Goal: Task Accomplishment & Management: Complete application form

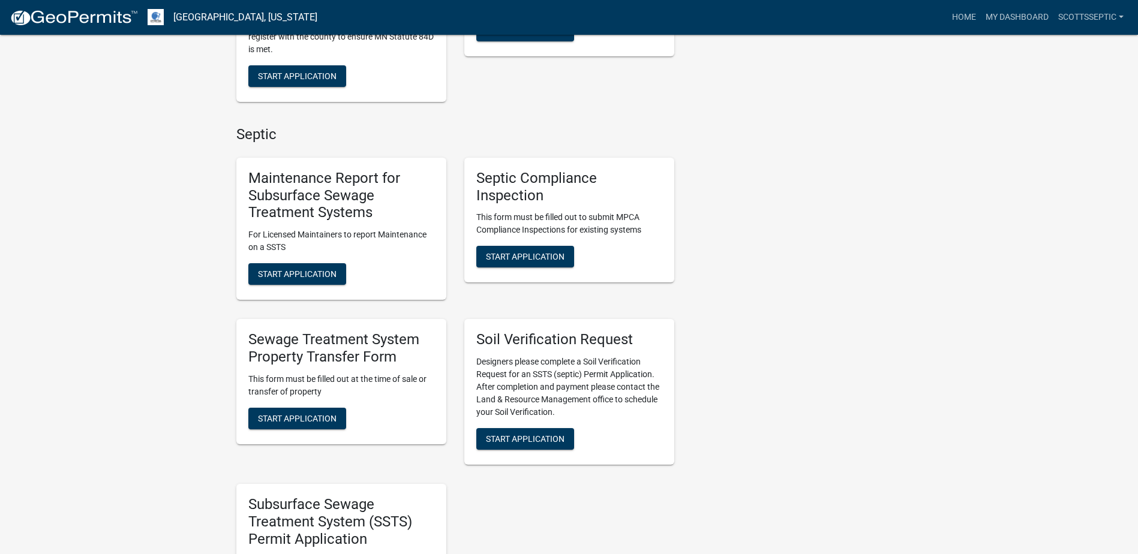
scroll to position [720, 0]
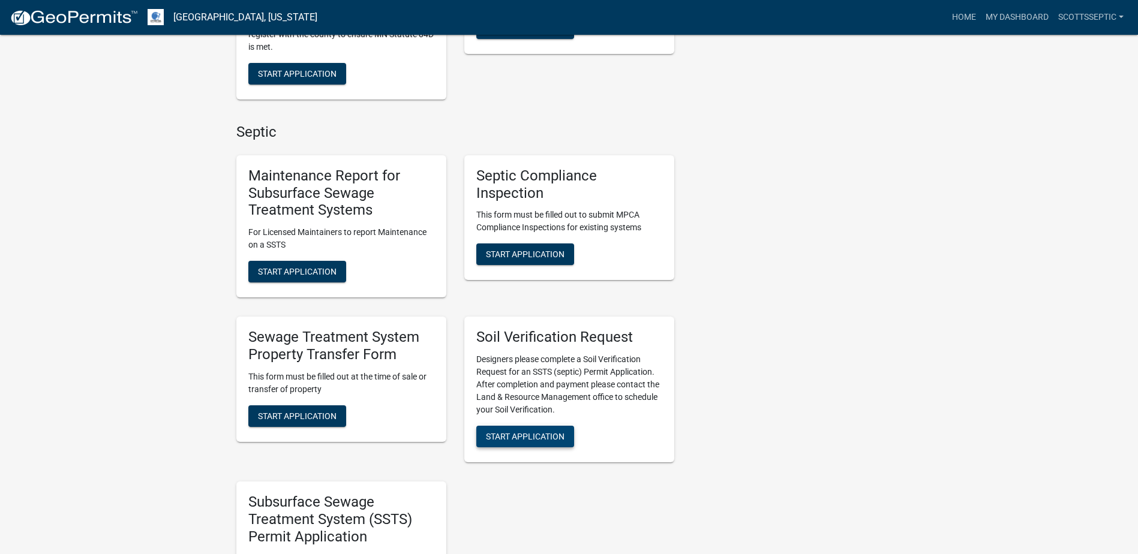
click at [514, 437] on span "Start Application" at bounding box center [525, 437] width 79 height 10
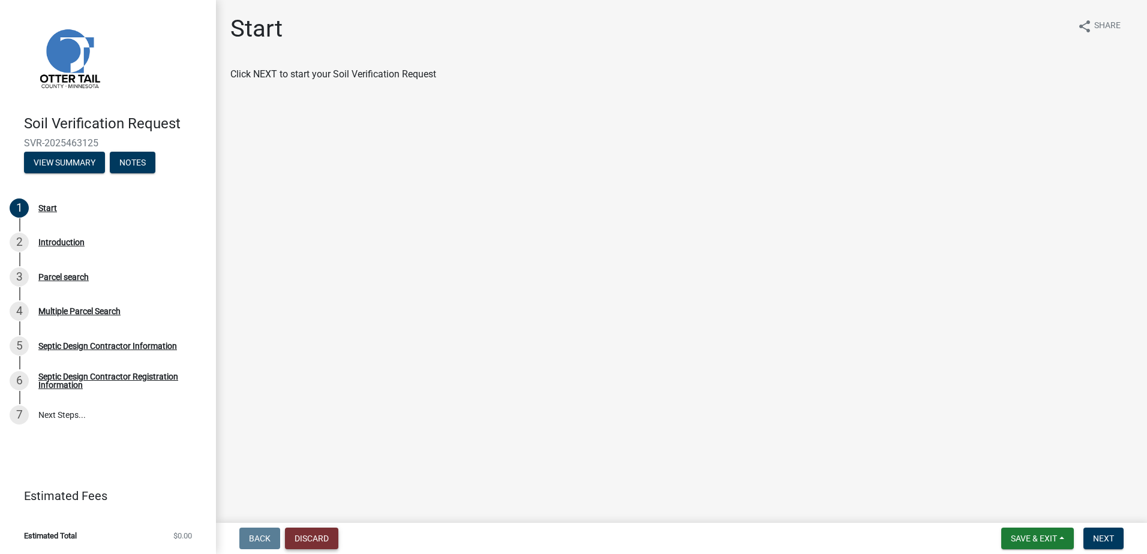
click at [307, 539] on button "Discard" at bounding box center [311, 539] width 53 height 22
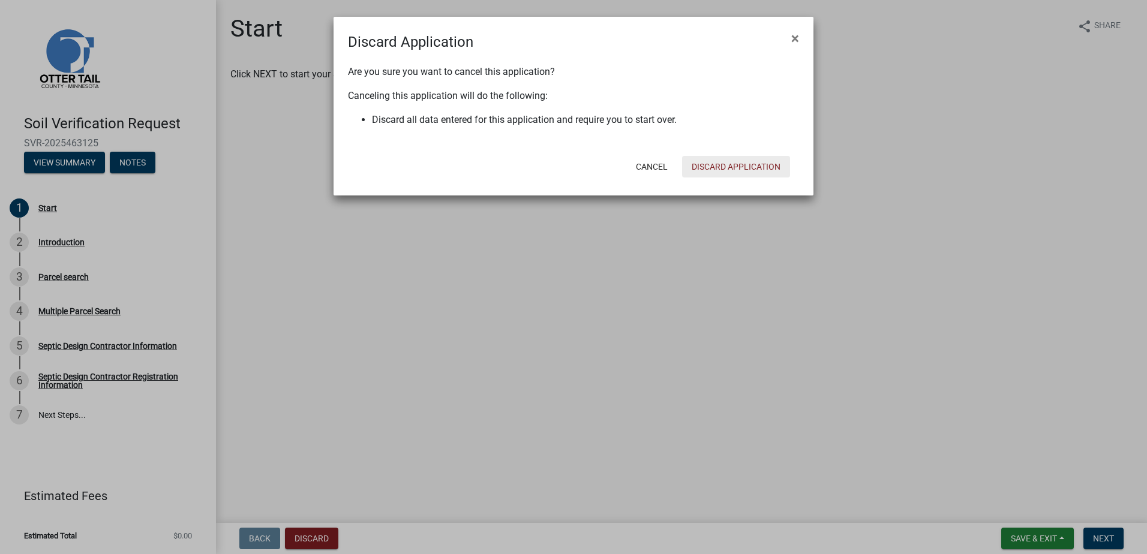
click at [735, 169] on button "Discard Application" at bounding box center [736, 167] width 108 height 22
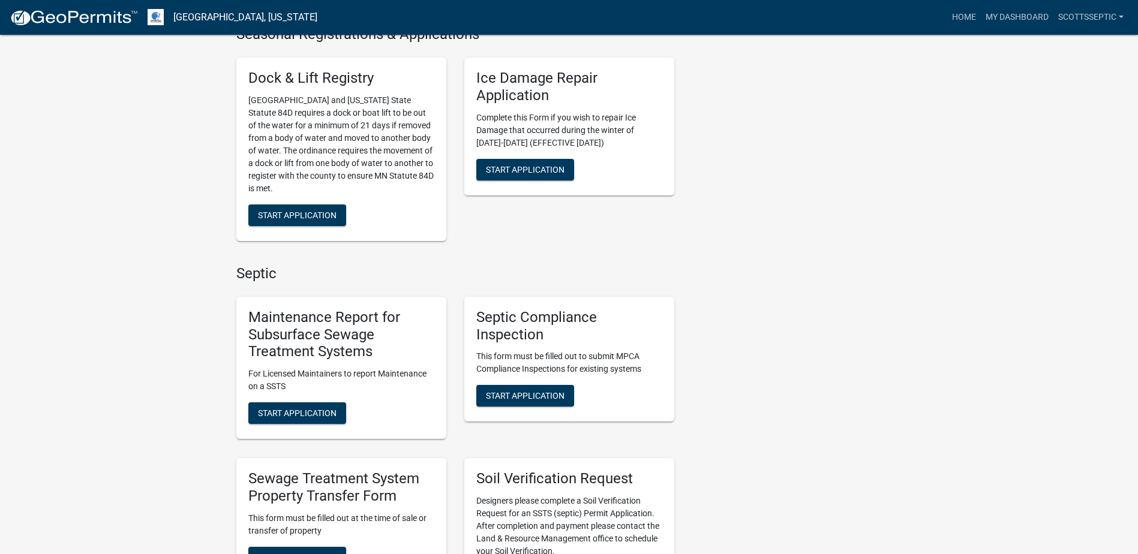
scroll to position [600, 0]
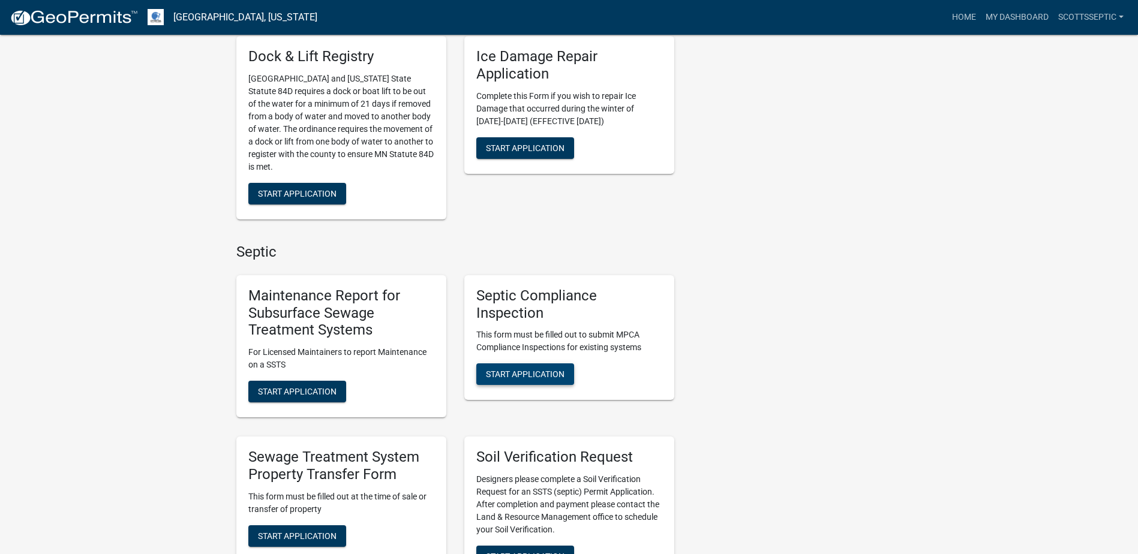
click at [529, 380] on button "Start Application" at bounding box center [525, 375] width 98 height 22
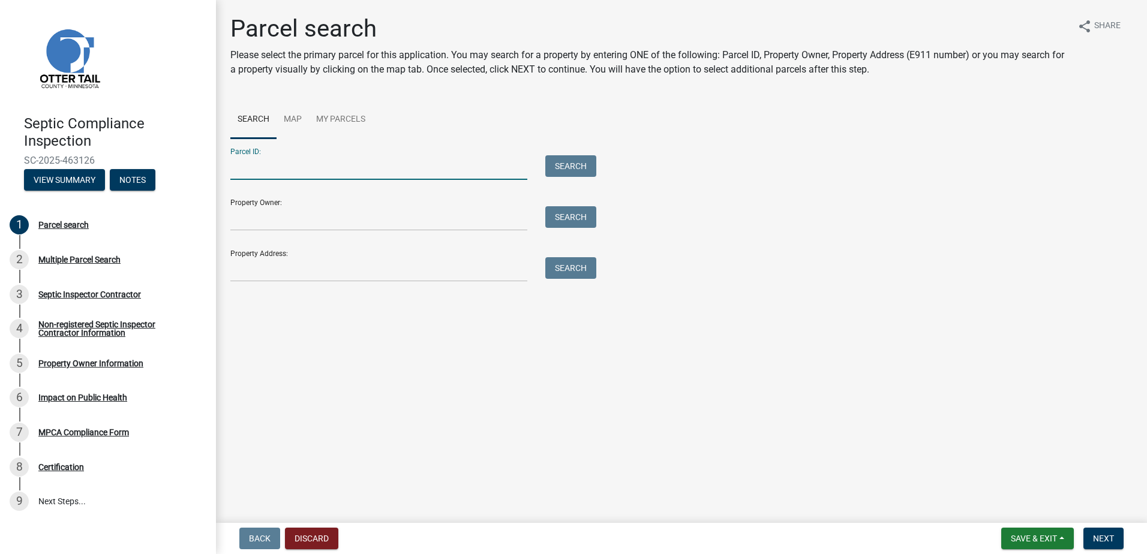
drag, startPoint x: 260, startPoint y: 175, endPoint x: 304, endPoint y: 155, distance: 48.9
click at [260, 175] on input "Parcel ID:" at bounding box center [378, 167] width 297 height 25
type input "58000990336000"
click at [565, 170] on button "Search" at bounding box center [570, 166] width 51 height 22
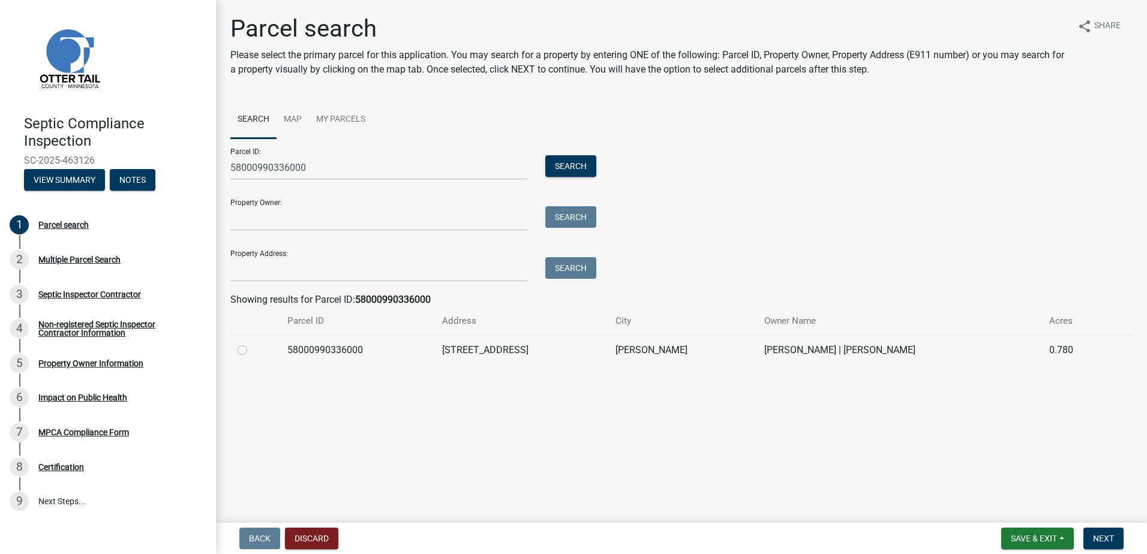
click at [237, 350] on td at bounding box center [255, 349] width 50 height 29
click at [252, 343] on label at bounding box center [252, 343] width 0 height 0
click at [252, 351] on input "radio" at bounding box center [256, 347] width 8 height 8
radio input "true"
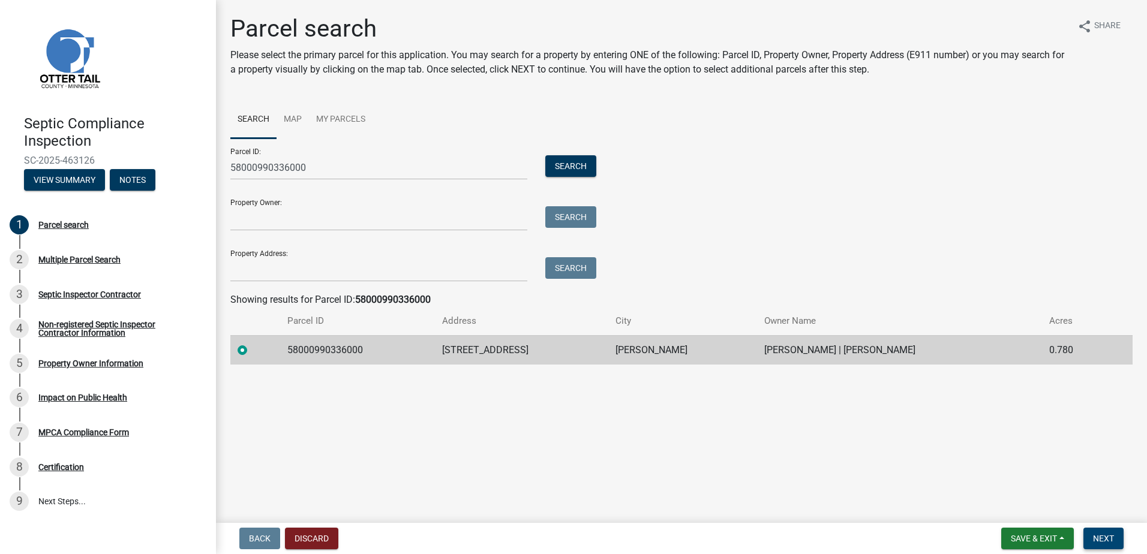
click at [1096, 545] on button "Next" at bounding box center [1104, 539] width 40 height 22
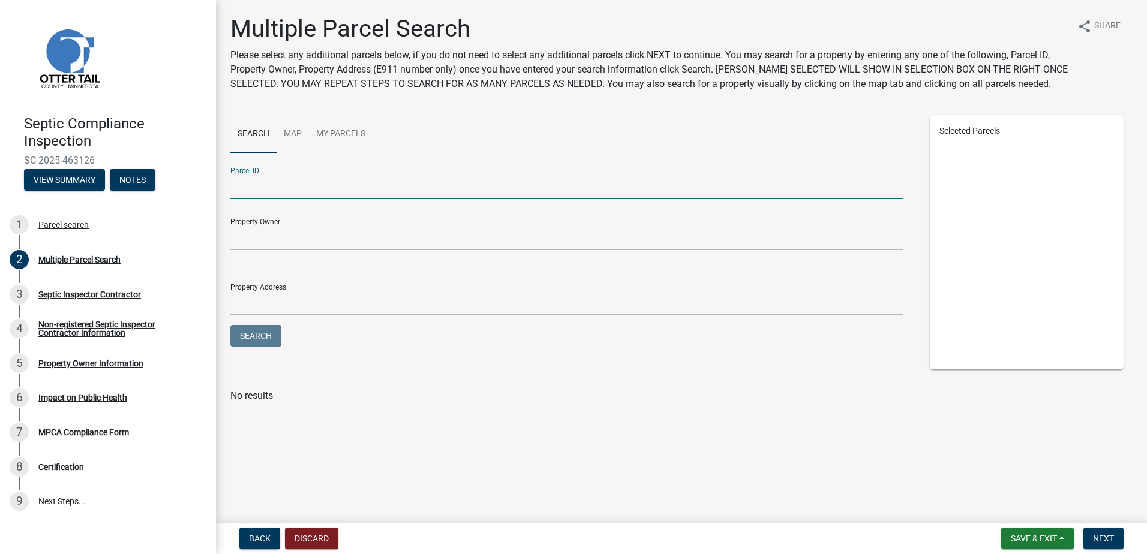
drag, startPoint x: 287, startPoint y: 196, endPoint x: 307, endPoint y: 181, distance: 25.3
click at [287, 195] on input "Parcel ID:" at bounding box center [566, 187] width 673 height 25
type input "58000290205004"
click at [241, 338] on button "Search" at bounding box center [255, 336] width 51 height 22
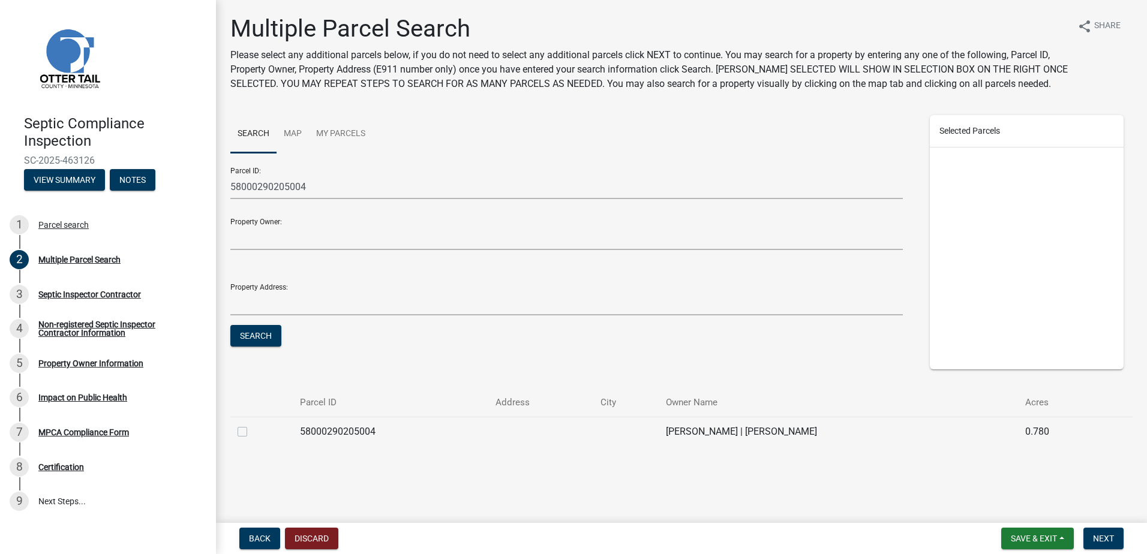
click at [252, 425] on label at bounding box center [252, 425] width 0 height 0
click at [252, 433] on input "checkbox" at bounding box center [256, 429] width 8 height 8
checkbox input "true"
click at [1095, 534] on span "Next" at bounding box center [1103, 539] width 21 height 10
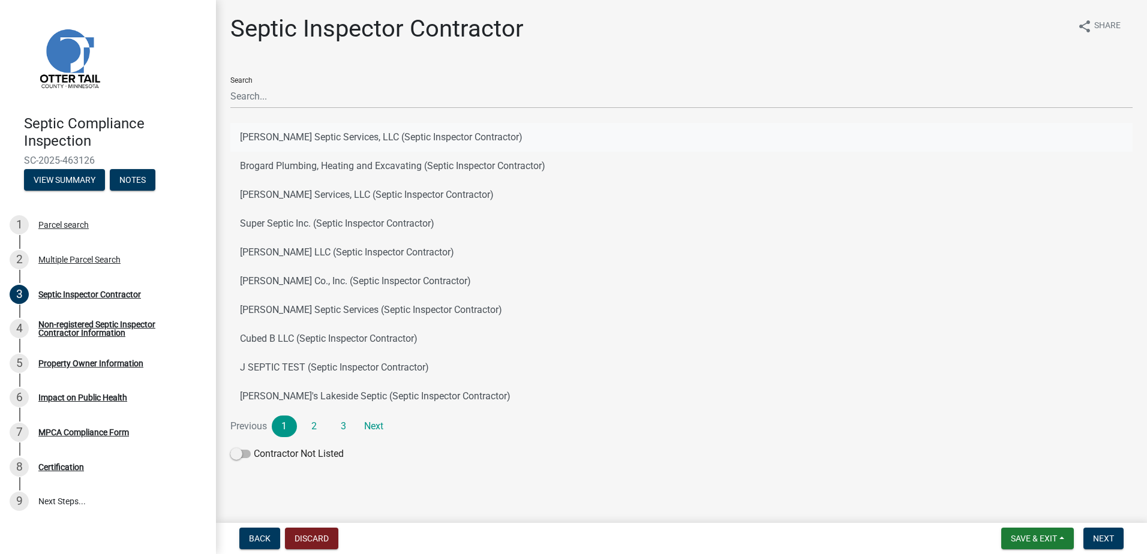
click at [283, 139] on button "[PERSON_NAME] Septic Services, LLC (Septic Inspector Contractor)" at bounding box center [681, 137] width 902 height 29
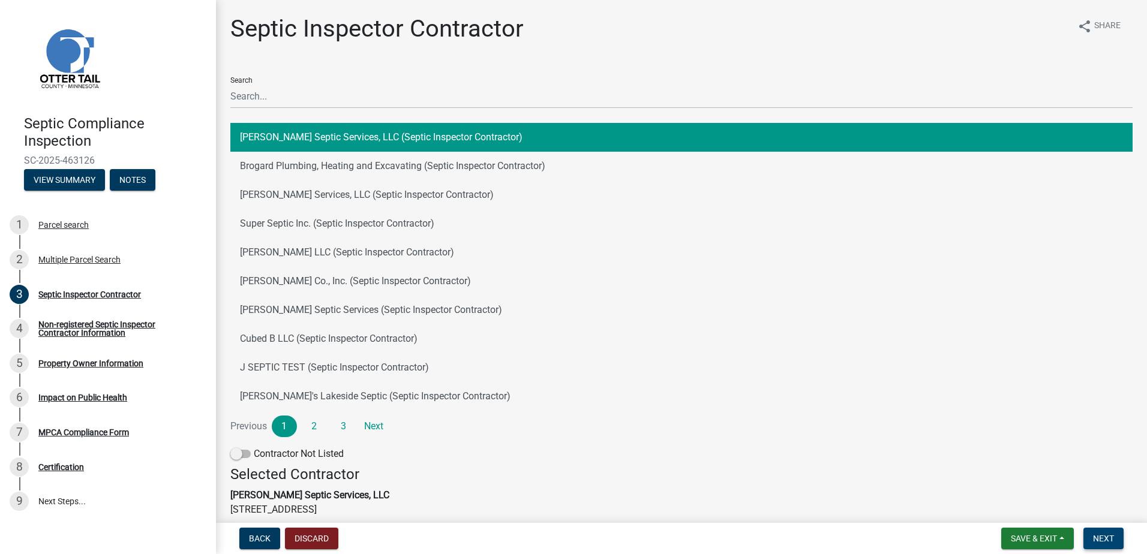
click at [1104, 534] on span "Next" at bounding box center [1103, 539] width 21 height 10
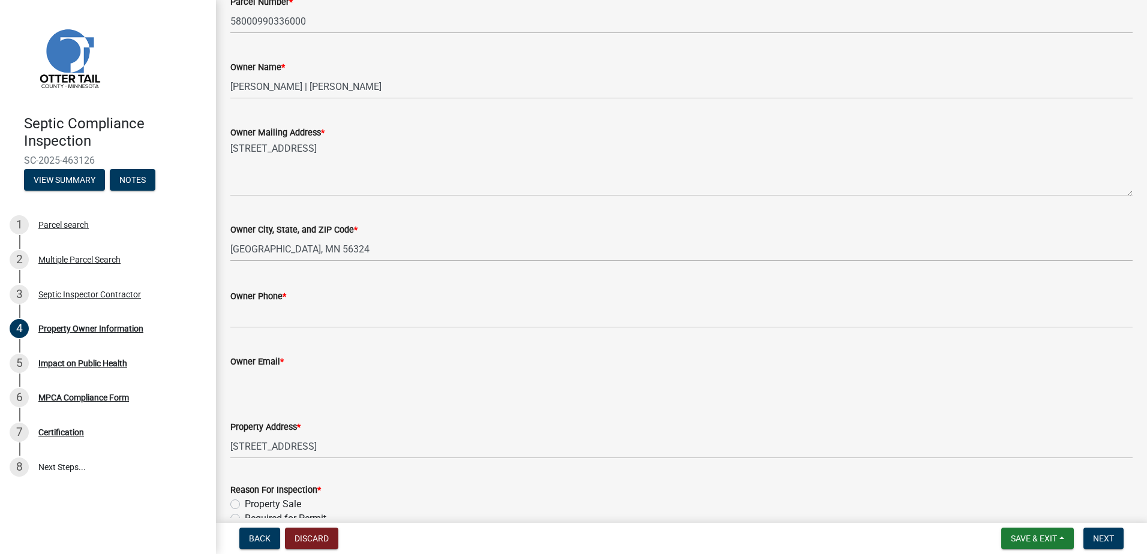
scroll to position [180, 0]
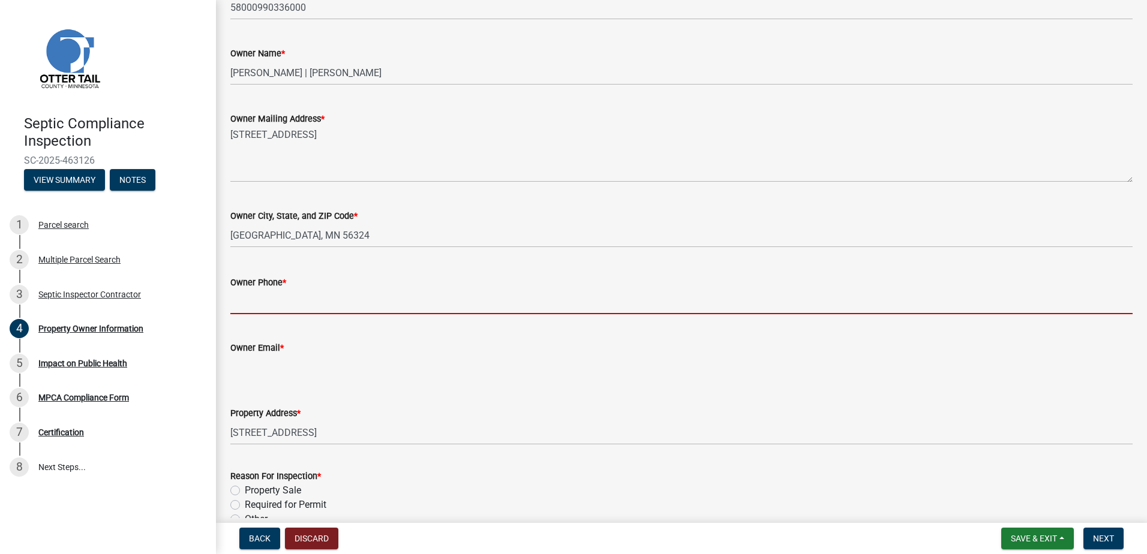
click at [263, 307] on input "Owner Phone *" at bounding box center [681, 302] width 902 height 25
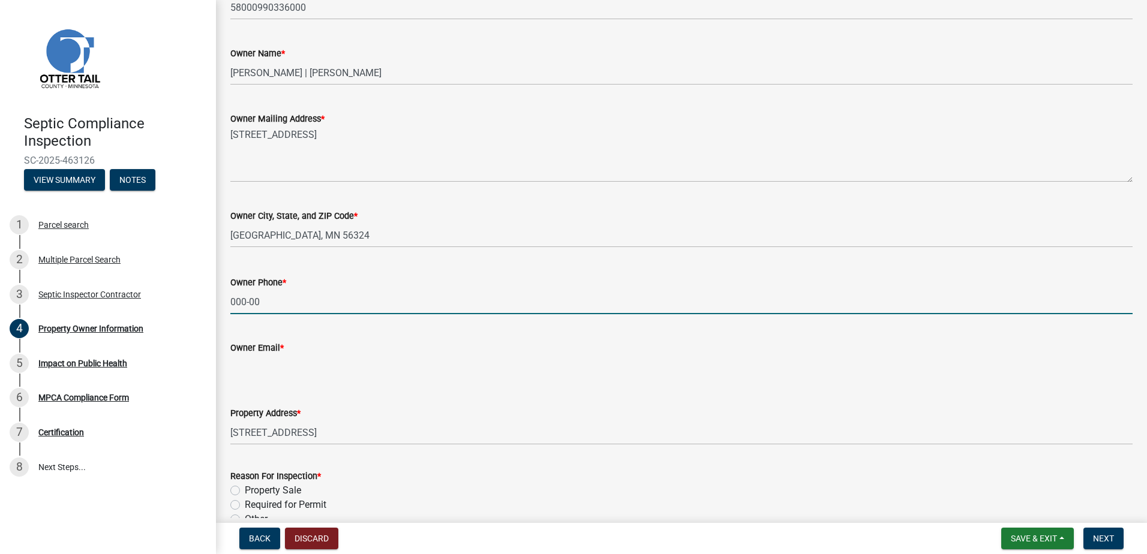
type input "000-000-0000"
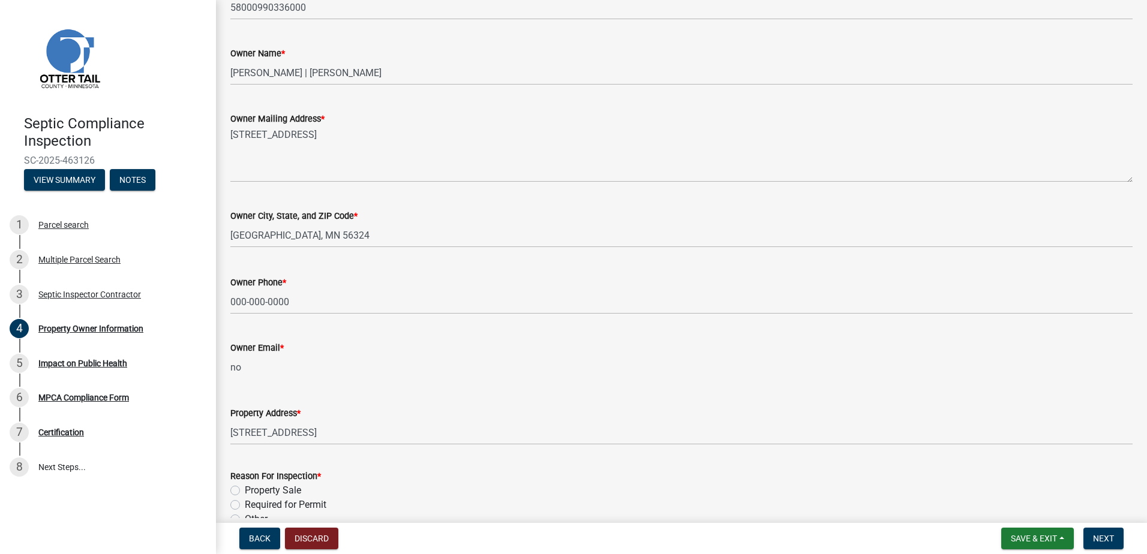
type input "[EMAIL_ADDRESS][DOMAIN_NAME]"
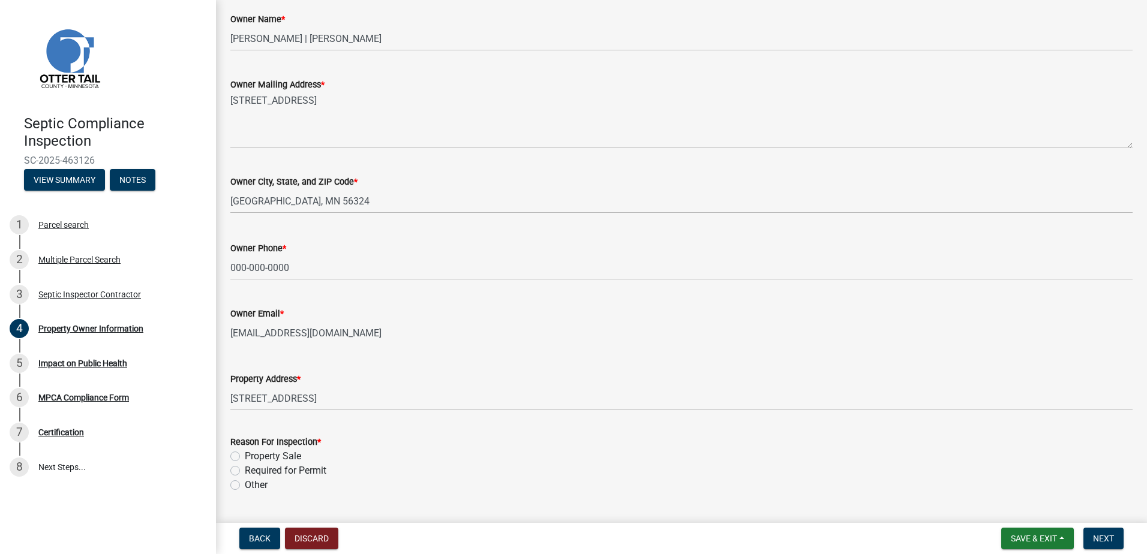
scroll to position [246, 0]
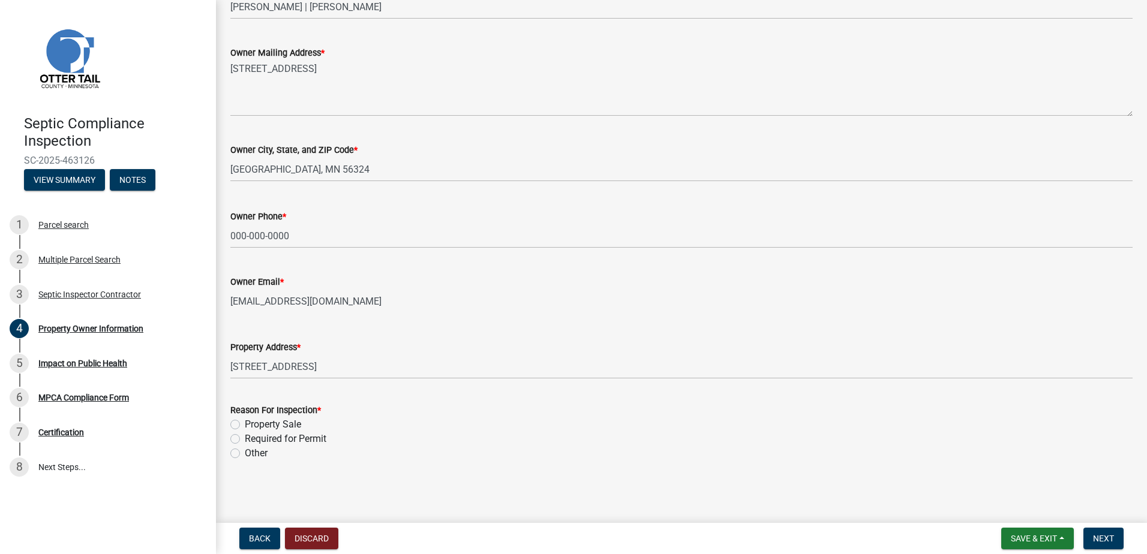
click at [245, 440] on label "Required for Permit" at bounding box center [286, 439] width 82 height 14
click at [245, 440] on input "Required for Permit" at bounding box center [249, 436] width 8 height 8
radio input "true"
click at [1097, 533] on button "Next" at bounding box center [1104, 539] width 40 height 22
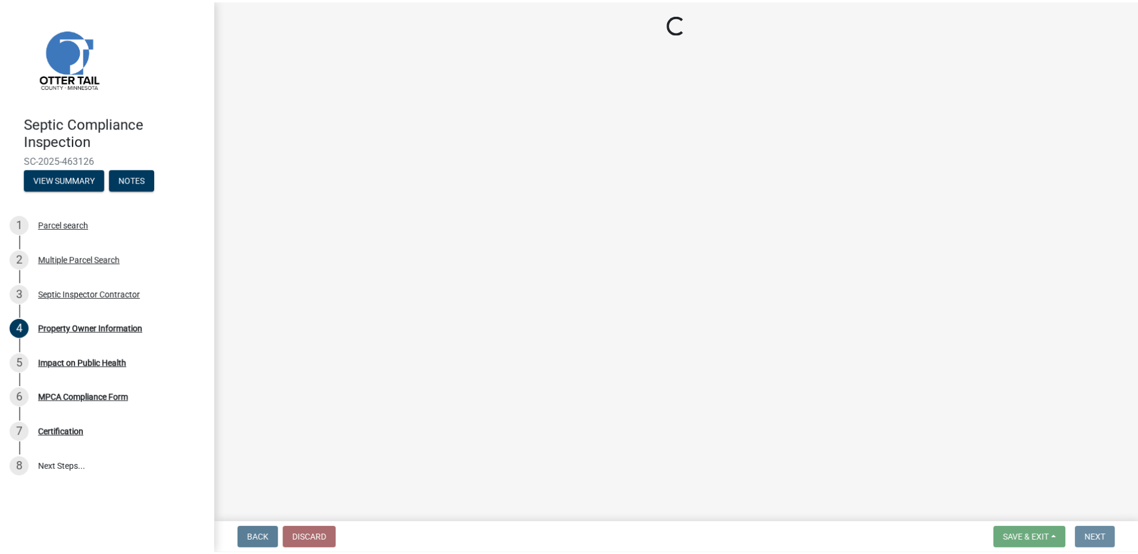
scroll to position [0, 0]
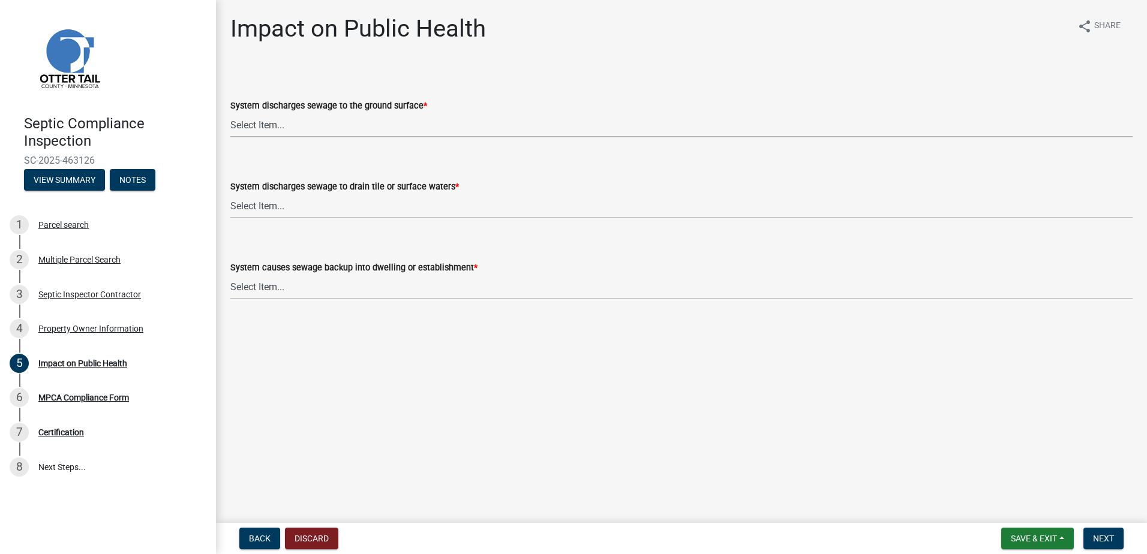
click at [241, 123] on select "Select Item... Yes No" at bounding box center [681, 125] width 902 height 25
click at [230, 113] on select "Select Item... Yes No" at bounding box center [681, 125] width 902 height 25
select select "9c5ef684-d0d4-4879-ab12-905ddbd81a72"
drag, startPoint x: 245, startPoint y: 209, endPoint x: 245, endPoint y: 218, distance: 9.0
click at [245, 212] on select "Select Item... Yes No" at bounding box center [681, 206] width 902 height 25
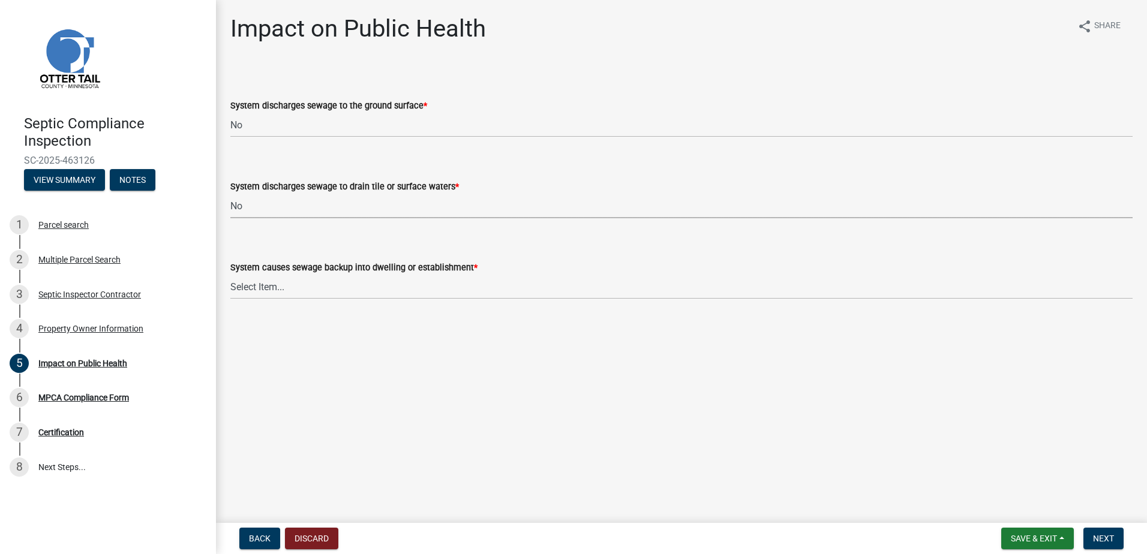
click at [230, 194] on select "Select Item... Yes No" at bounding box center [681, 206] width 902 height 25
select select "7d491a2b-e9f0-4952-b474-53ca749b22af"
drag, startPoint x: 239, startPoint y: 289, endPoint x: 241, endPoint y: 299, distance: 9.7
click at [241, 293] on select "Select Item... Yes No" at bounding box center [681, 287] width 902 height 25
click at [230, 275] on select "Select Item... Yes No" at bounding box center [681, 287] width 902 height 25
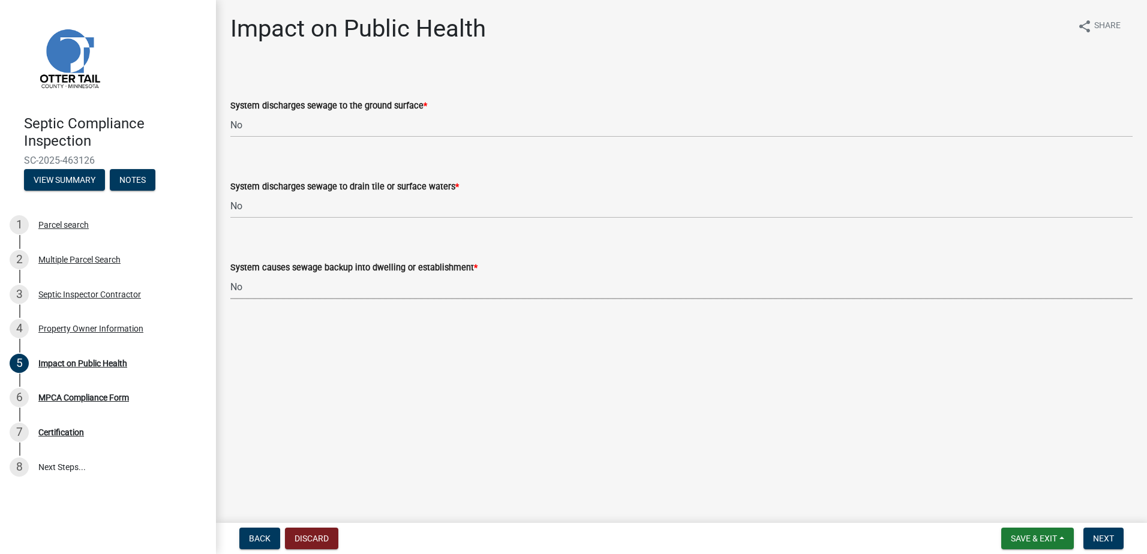
select select "6e07b46b-a403-4f3e-b4fc-218acc732c01"
click at [1114, 535] on span "Next" at bounding box center [1103, 539] width 21 height 10
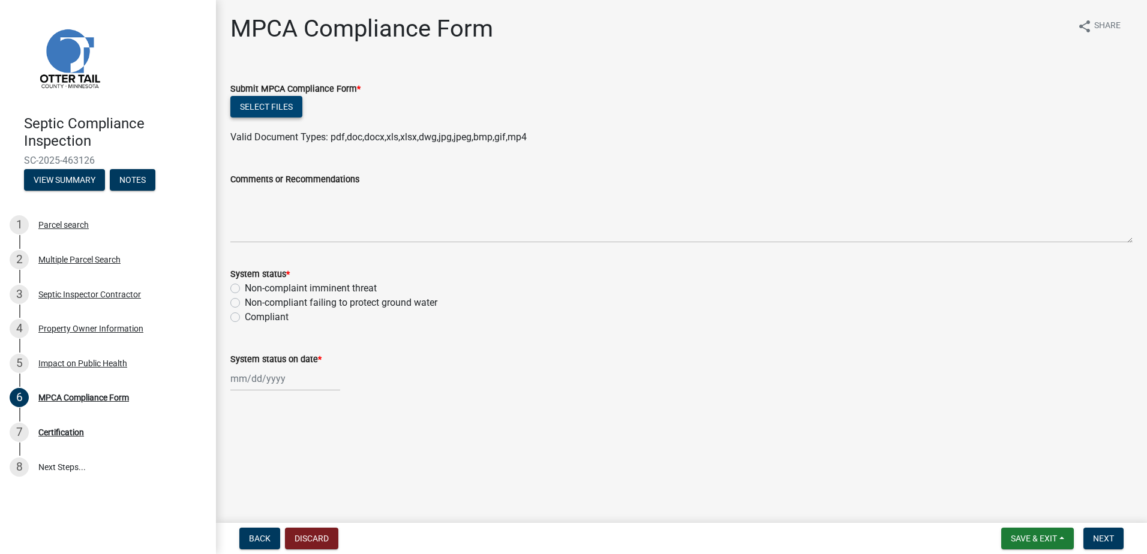
click at [277, 109] on button "Select files" at bounding box center [266, 107] width 72 height 22
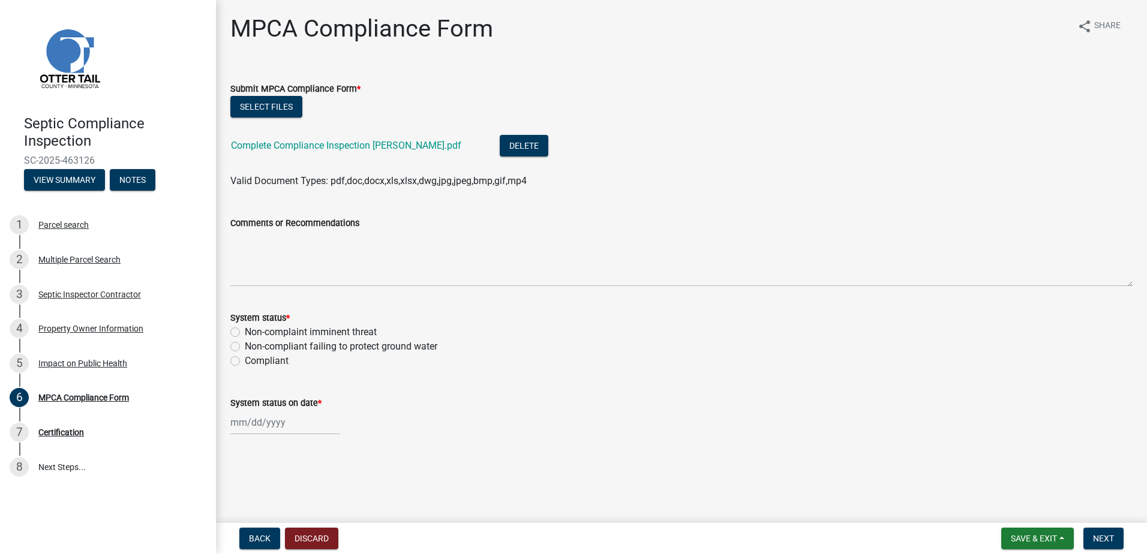
click at [245, 361] on label "Compliant" at bounding box center [267, 361] width 44 height 14
click at [245, 361] on input "Compliant" at bounding box center [249, 358] width 8 height 8
radio input "true"
click at [253, 427] on div at bounding box center [285, 422] width 110 height 25
select select "8"
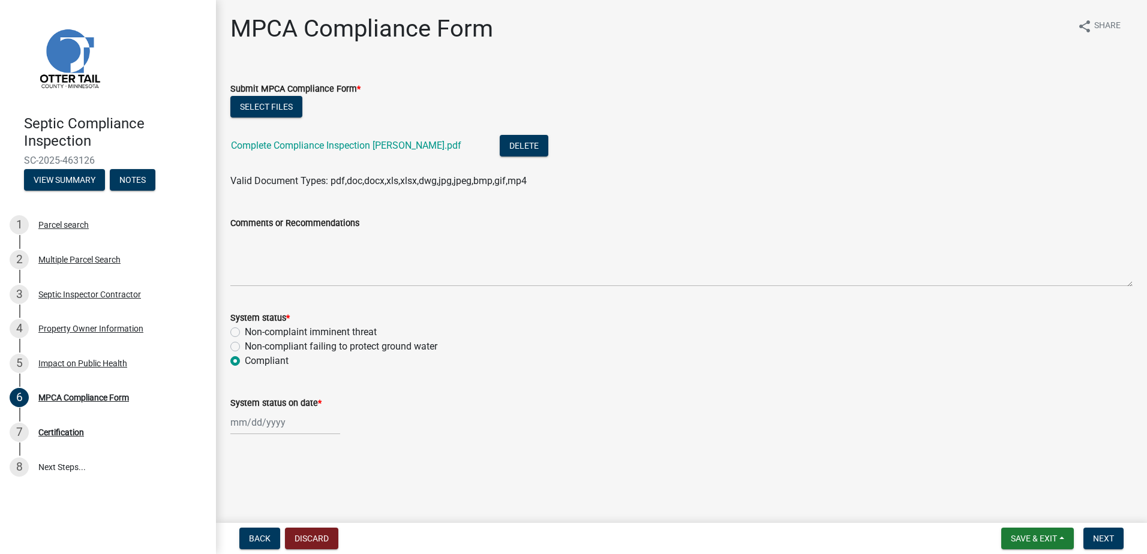
select select "2025"
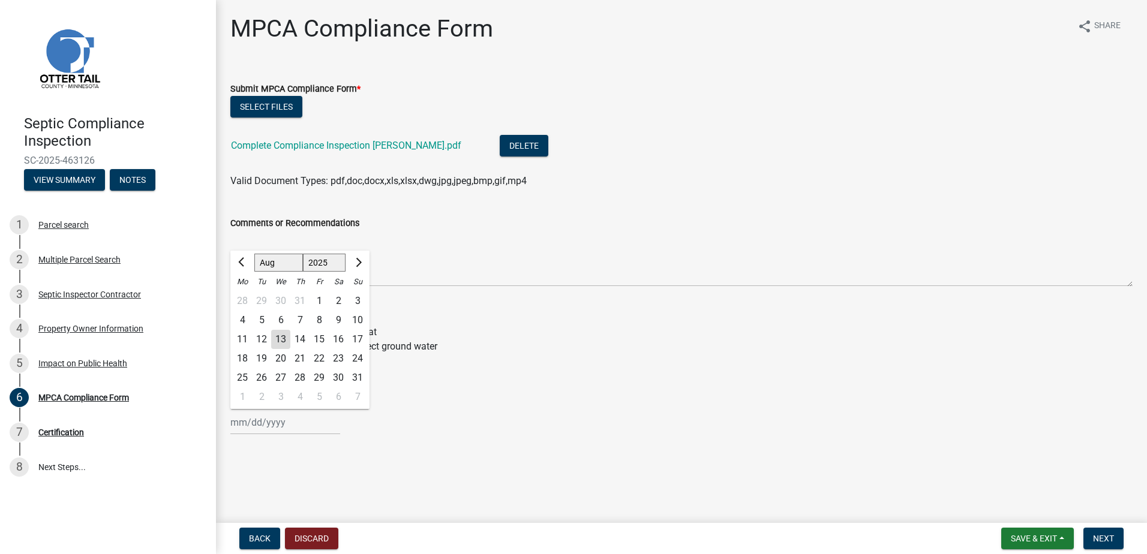
click at [260, 337] on div "12" at bounding box center [261, 339] width 19 height 19
type input "[DATE]"
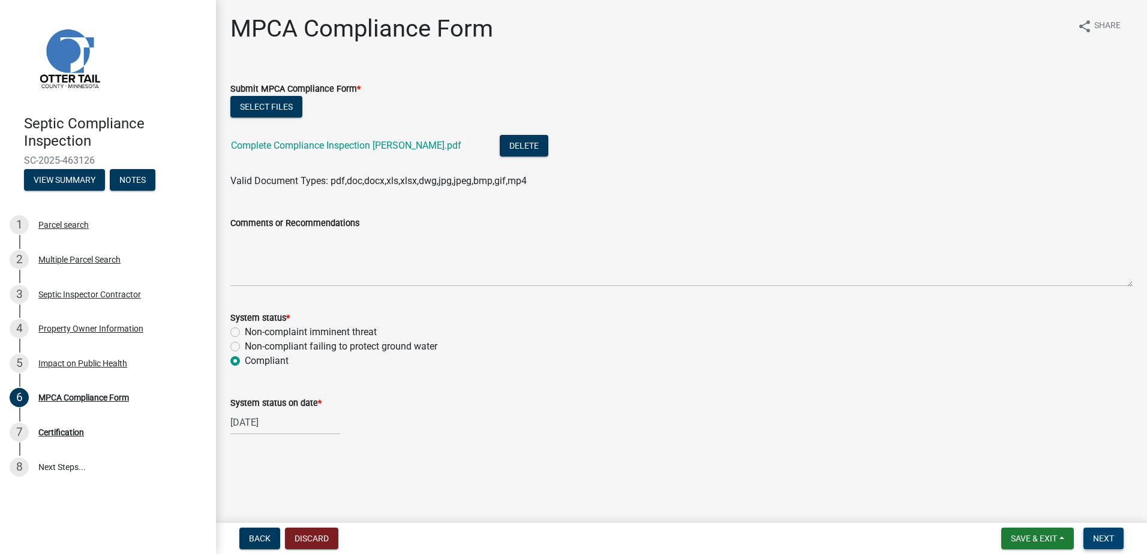
click at [1094, 534] on span "Next" at bounding box center [1103, 539] width 21 height 10
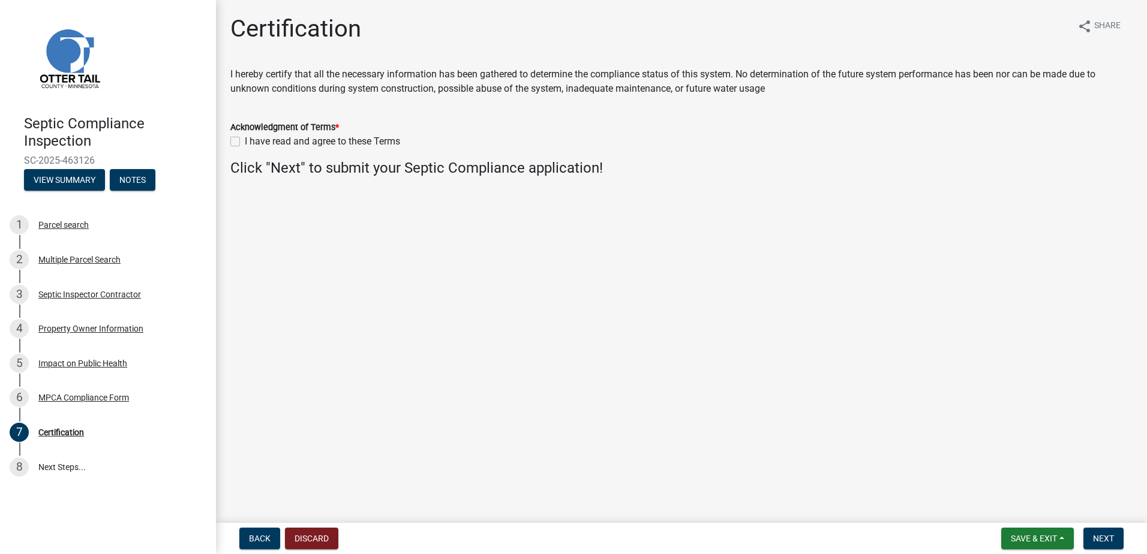
click at [245, 143] on label "I have read and agree to these Terms" at bounding box center [322, 141] width 155 height 14
click at [245, 142] on input "I have read and agree to these Terms" at bounding box center [249, 138] width 8 height 8
checkbox input "true"
click at [1096, 536] on span "Next" at bounding box center [1103, 539] width 21 height 10
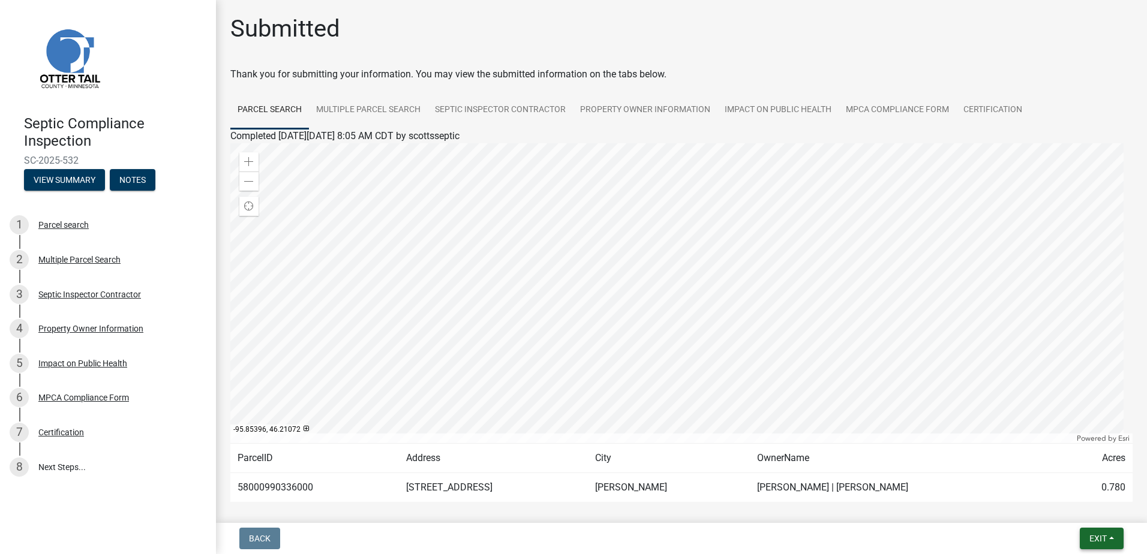
click at [1111, 537] on button "Exit" at bounding box center [1102, 539] width 44 height 22
click at [1076, 510] on button "Save & Exit" at bounding box center [1076, 507] width 96 height 29
